Goal: Information Seeking & Learning: Learn about a topic

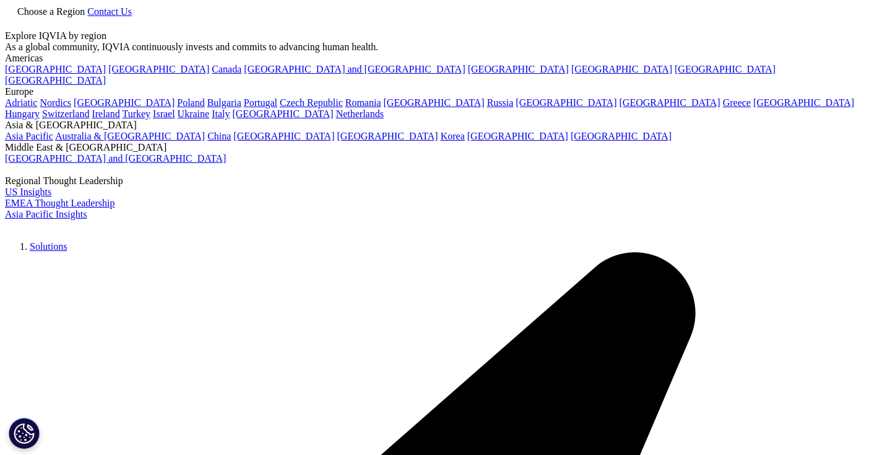
click at [480, 19] on div "Choose a Region Contact Us" at bounding box center [441, 17] width 873 height 25
